Goal: Find specific page/section: Find specific page/section

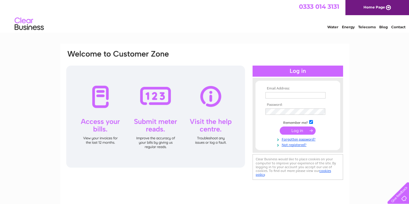
type input "[PERSON_NAME][EMAIL_ADDRESS][DOMAIN_NAME]"
click at [296, 132] on input "submit" at bounding box center [298, 131] width 36 height 8
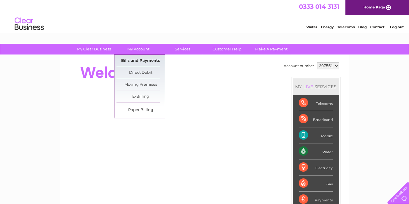
click at [135, 58] on link "Bills and Payments" at bounding box center [140, 61] width 48 height 12
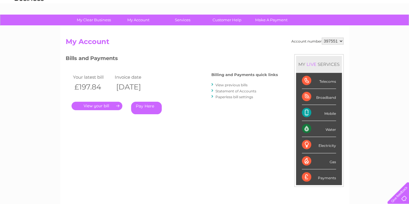
scroll to position [88, 0]
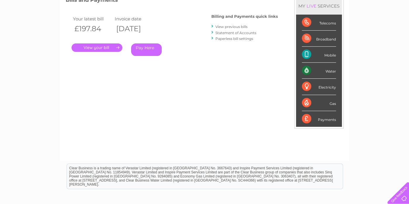
click at [105, 50] on link "." at bounding box center [97, 47] width 51 height 8
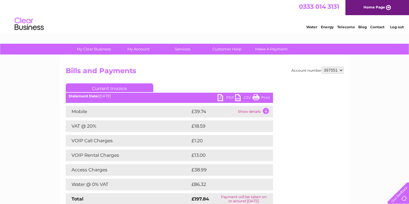
click at [259, 98] on link "Print" at bounding box center [261, 98] width 18 height 8
